Goal: Information Seeking & Learning: Learn about a topic

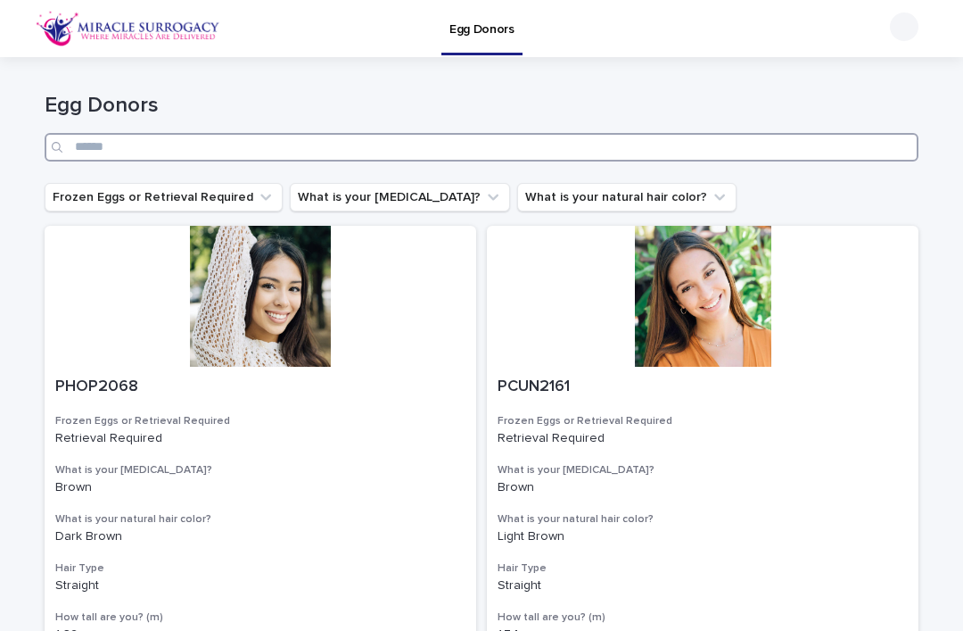
click at [551, 150] on input "Search" at bounding box center [482, 147] width 874 height 29
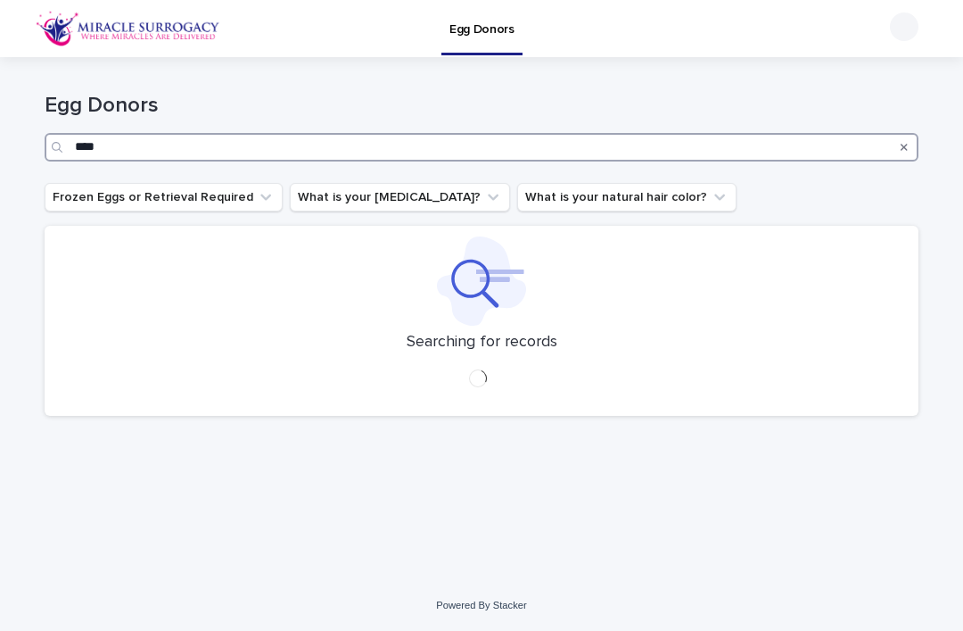
type input "****"
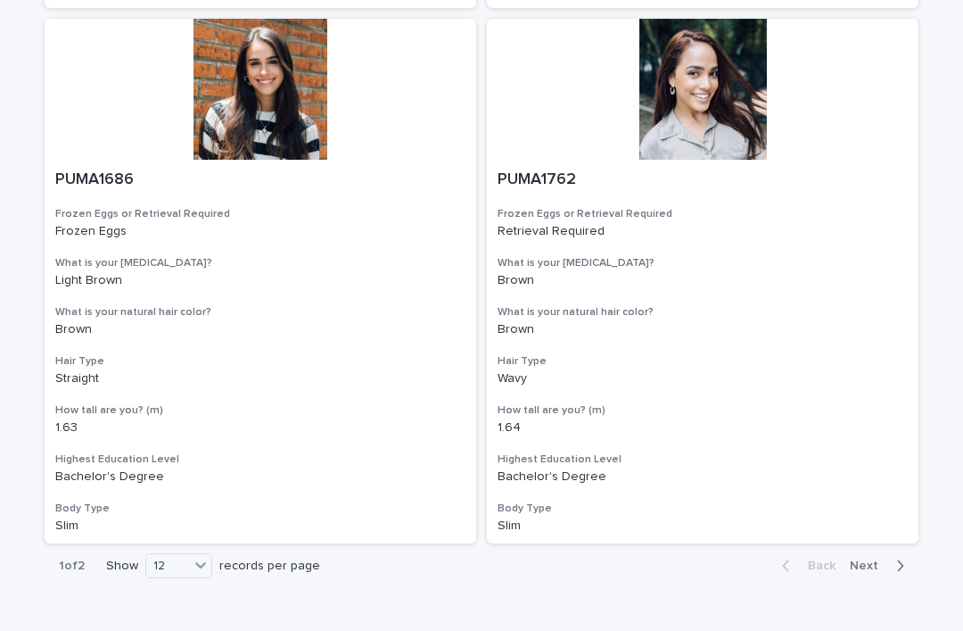
scroll to position [2885, 0]
click at [867, 560] on span "Next" at bounding box center [869, 566] width 39 height 12
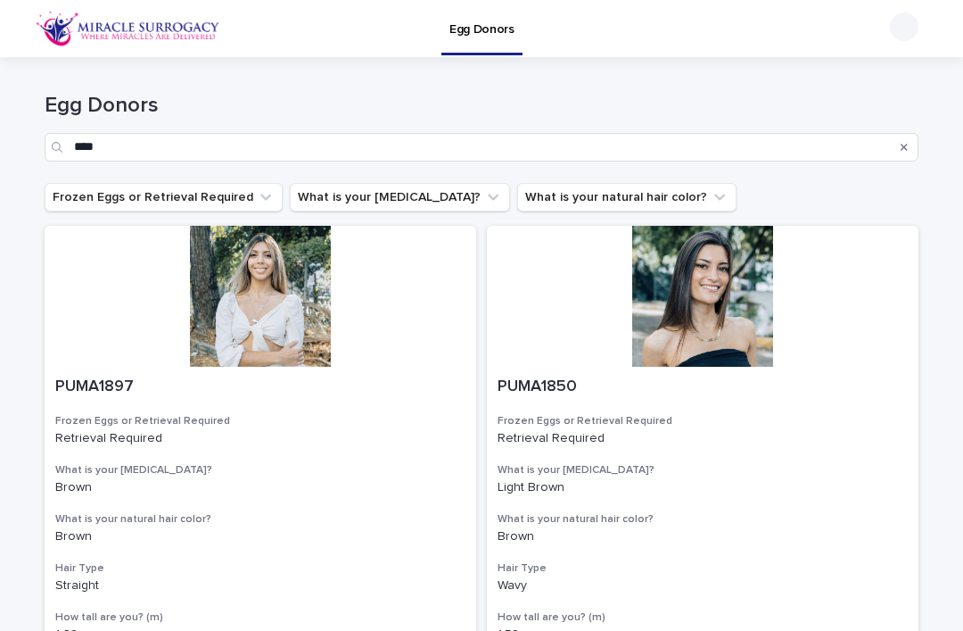
click at [905, 142] on icon "Search" at bounding box center [904, 147] width 7 height 11
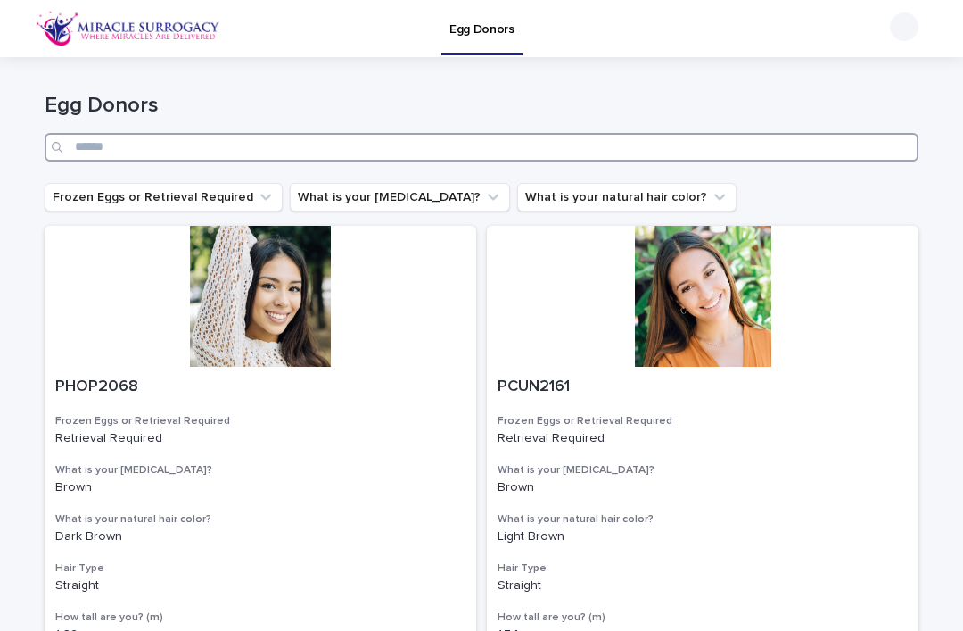
click at [760, 159] on input "Search" at bounding box center [482, 147] width 874 height 29
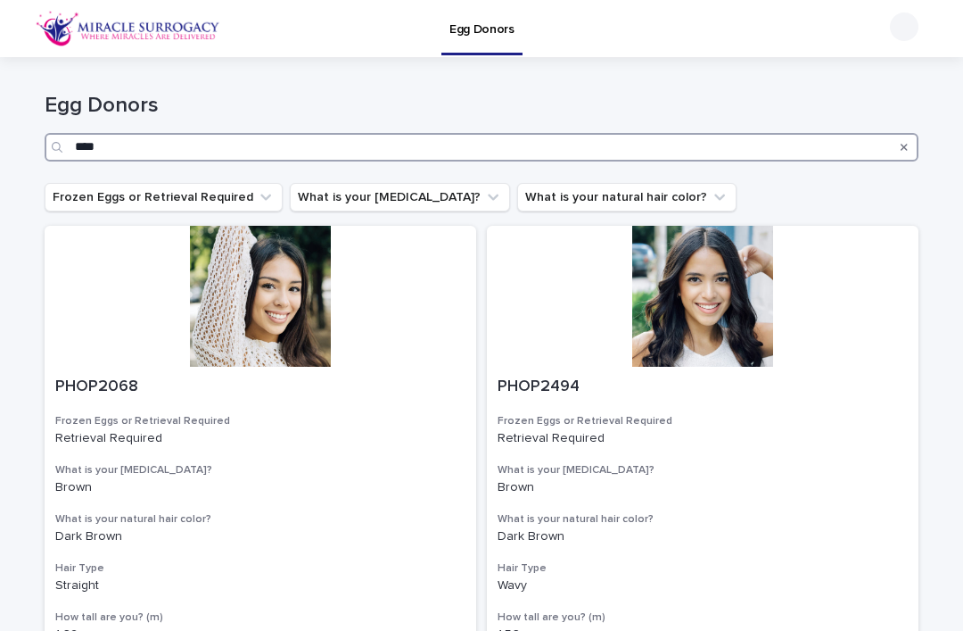
type input "****"
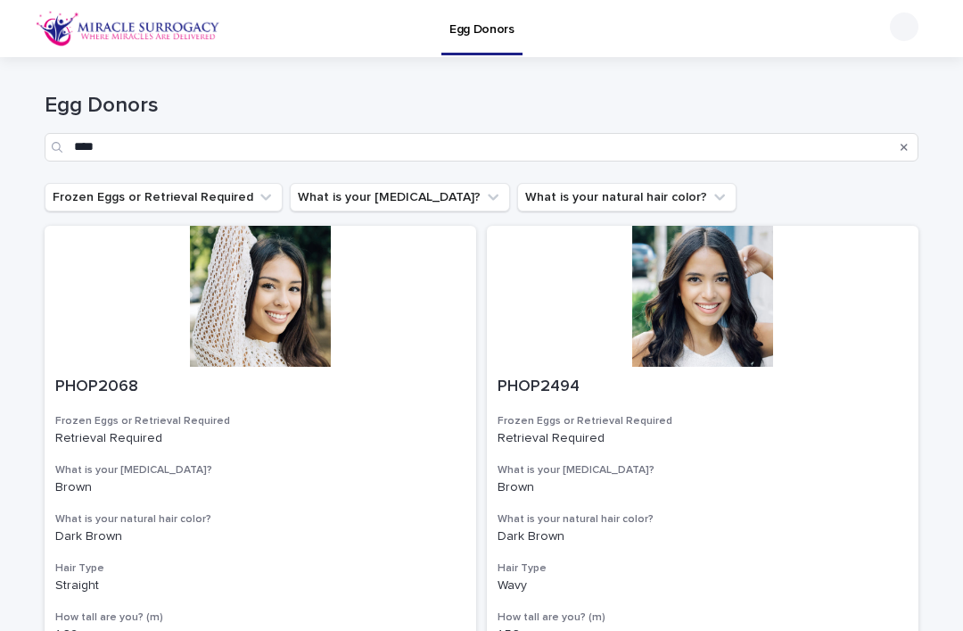
click at [867, 201] on div "Frozen Eggs or Retrieval Required What is your [MEDICAL_DATA]? What is your nat…" at bounding box center [482, 197] width 874 height 29
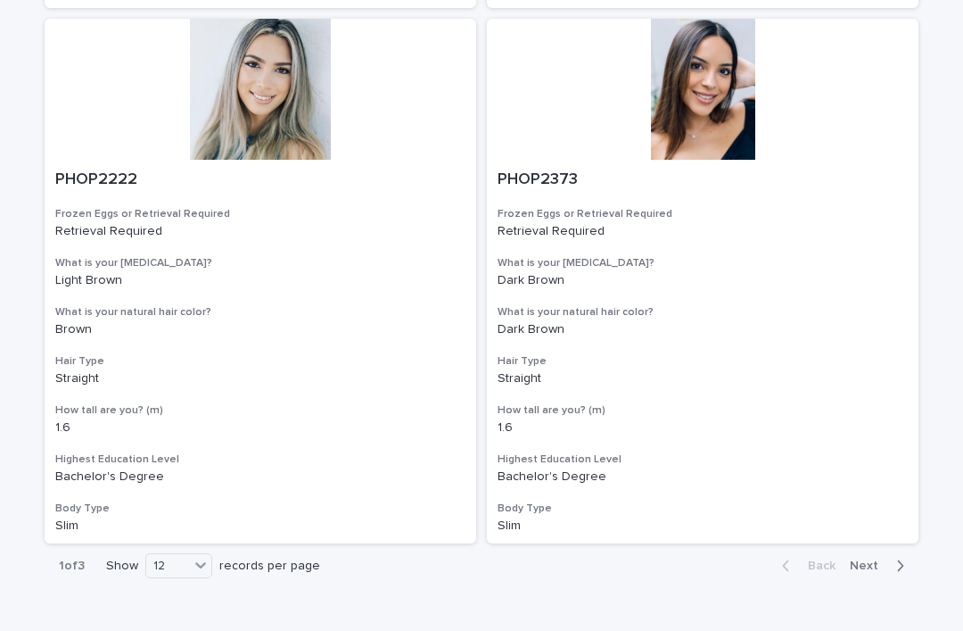
scroll to position [2885, 0]
click at [867, 558] on button "Next" at bounding box center [881, 566] width 76 height 16
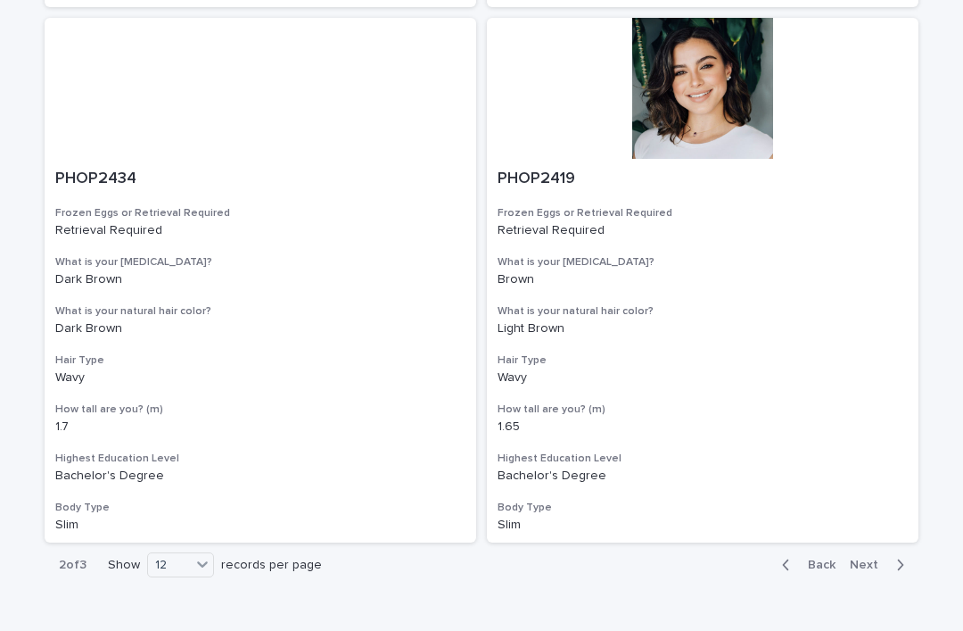
scroll to position [2885, 0]
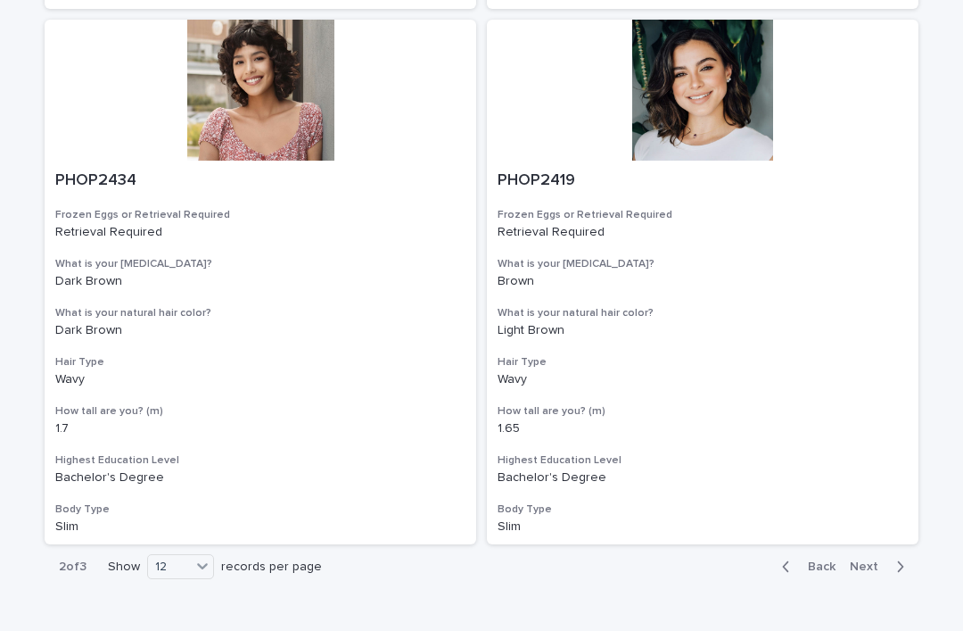
click at [861, 558] on button "Next" at bounding box center [881, 566] width 76 height 16
